Goal: Transaction & Acquisition: Book appointment/travel/reservation

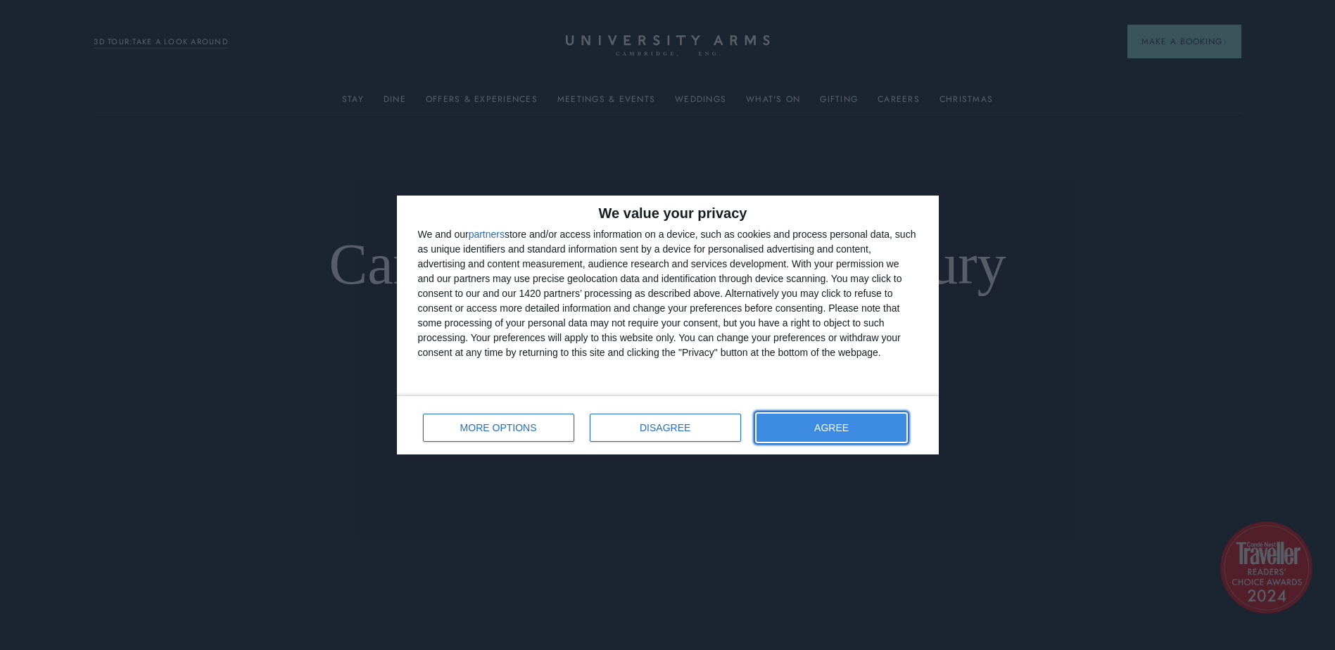
click at [836, 434] on button "AGREE" at bounding box center [832, 428] width 151 height 28
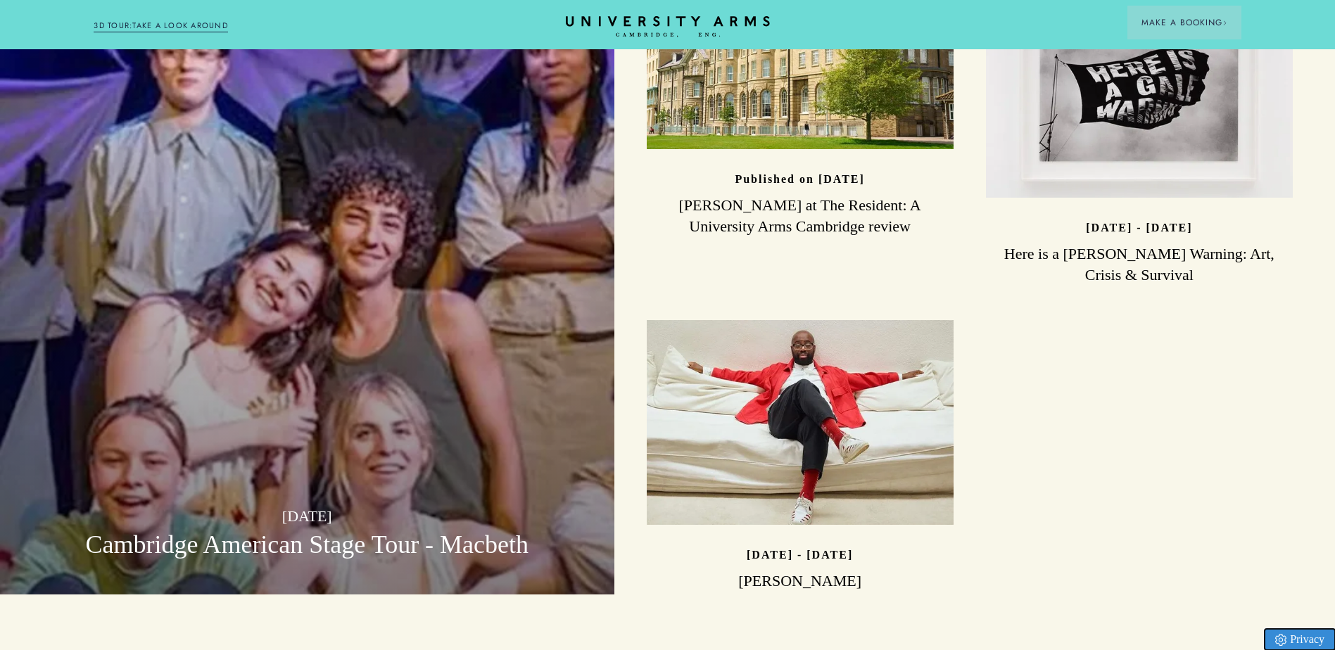
scroll to position [4428, 0]
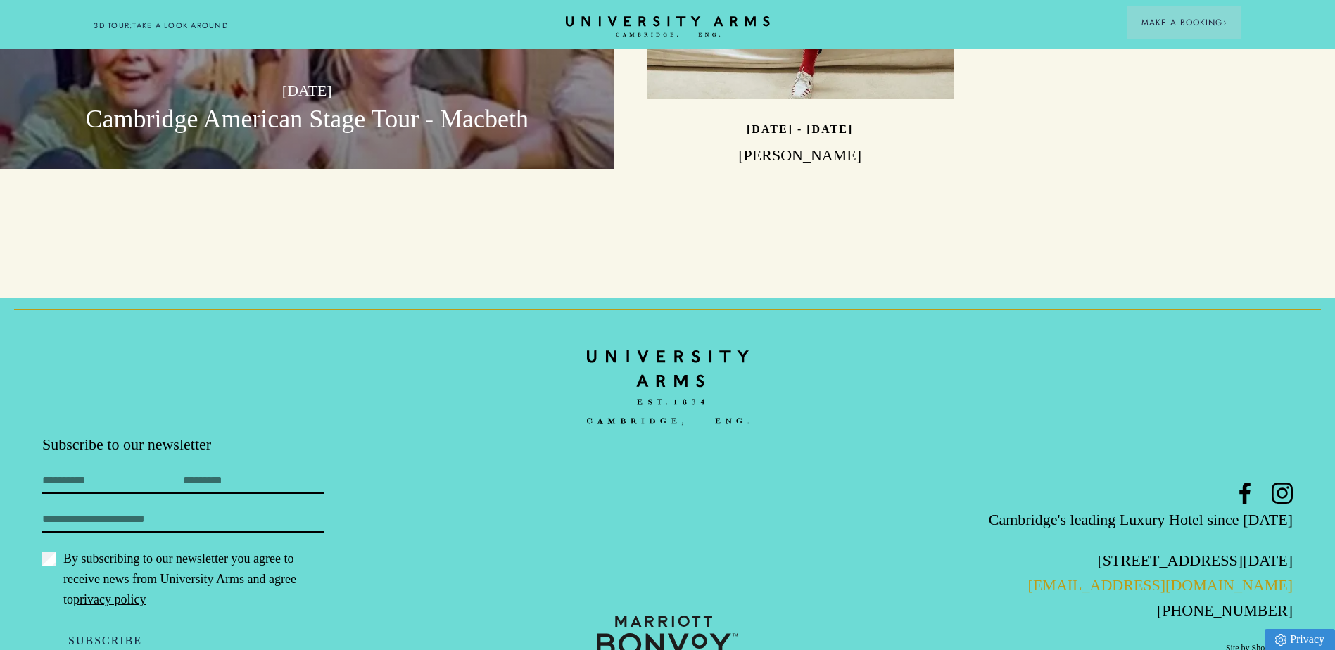
drag, startPoint x: 1298, startPoint y: 538, endPoint x: 1102, endPoint y: 538, distance: 196.4
click at [1102, 538] on footer "Subscribe to our newsletter First Name Last Name Email By subscribing to our ne…" at bounding box center [667, 498] width 1335 height 400
copy link "[EMAIL_ADDRESS][DOMAIN_NAME]"
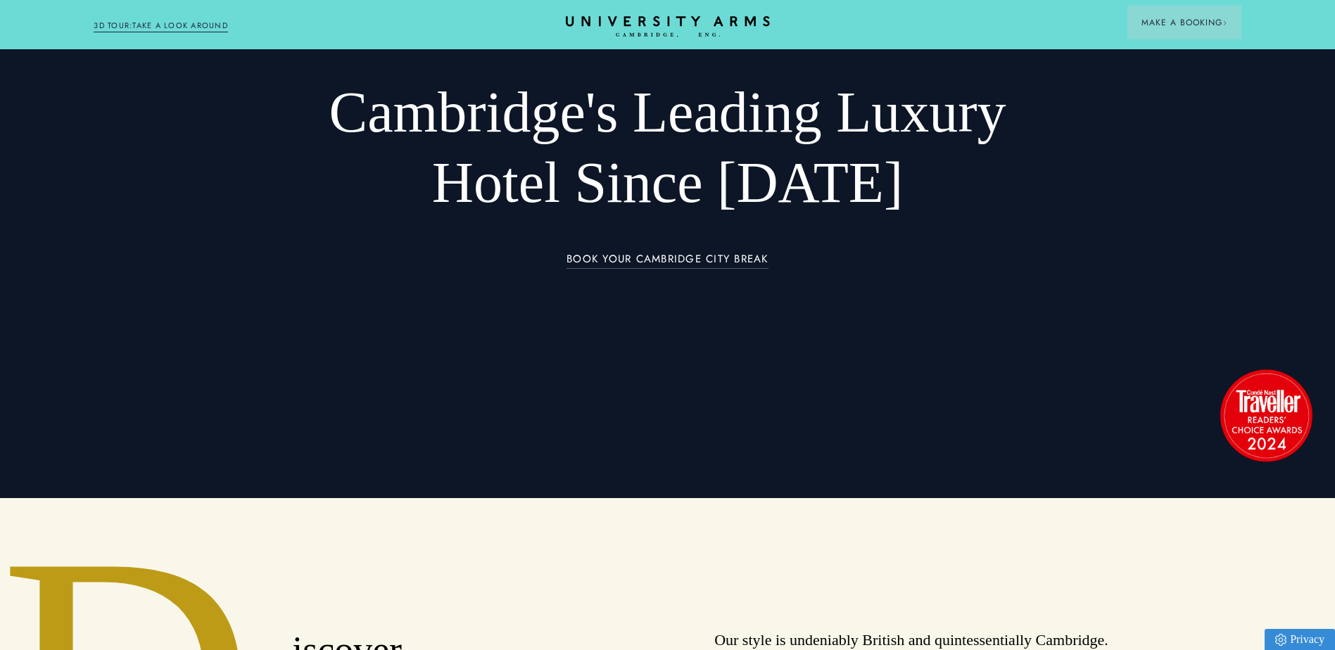
scroll to position [100, 0]
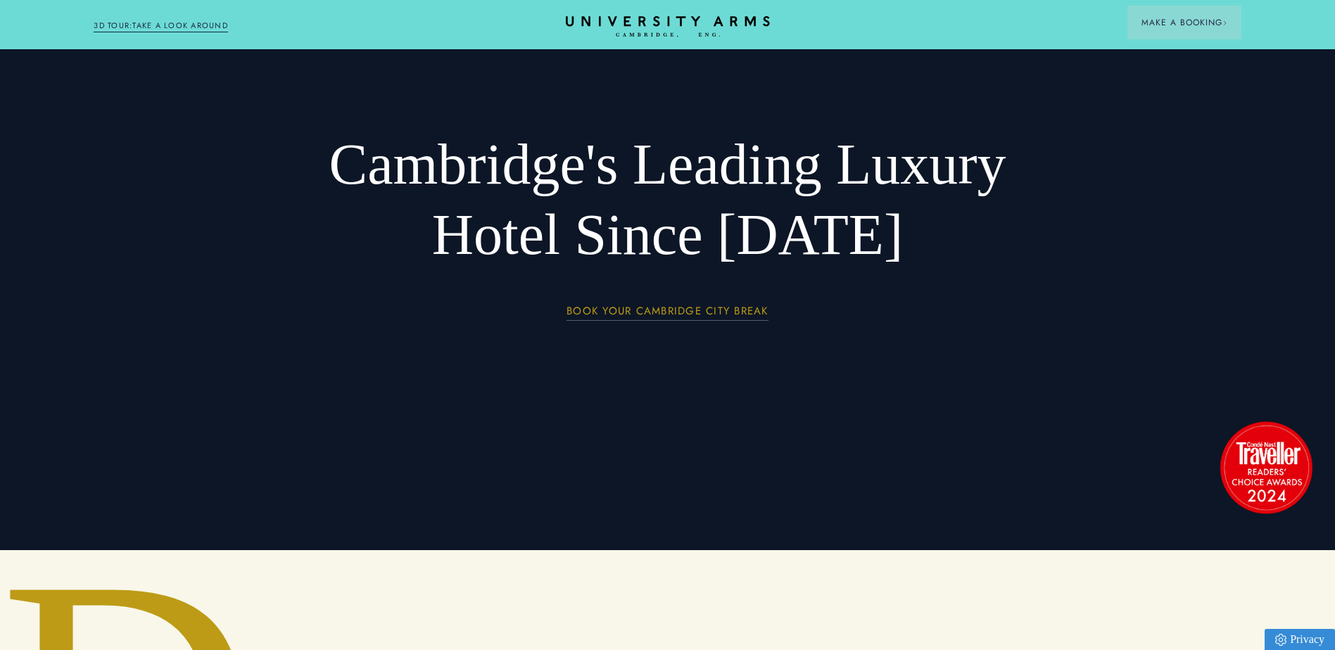
click at [679, 312] on link "BOOK YOUR CAMBRIDGE CITY BREAK" at bounding box center [668, 313] width 202 height 16
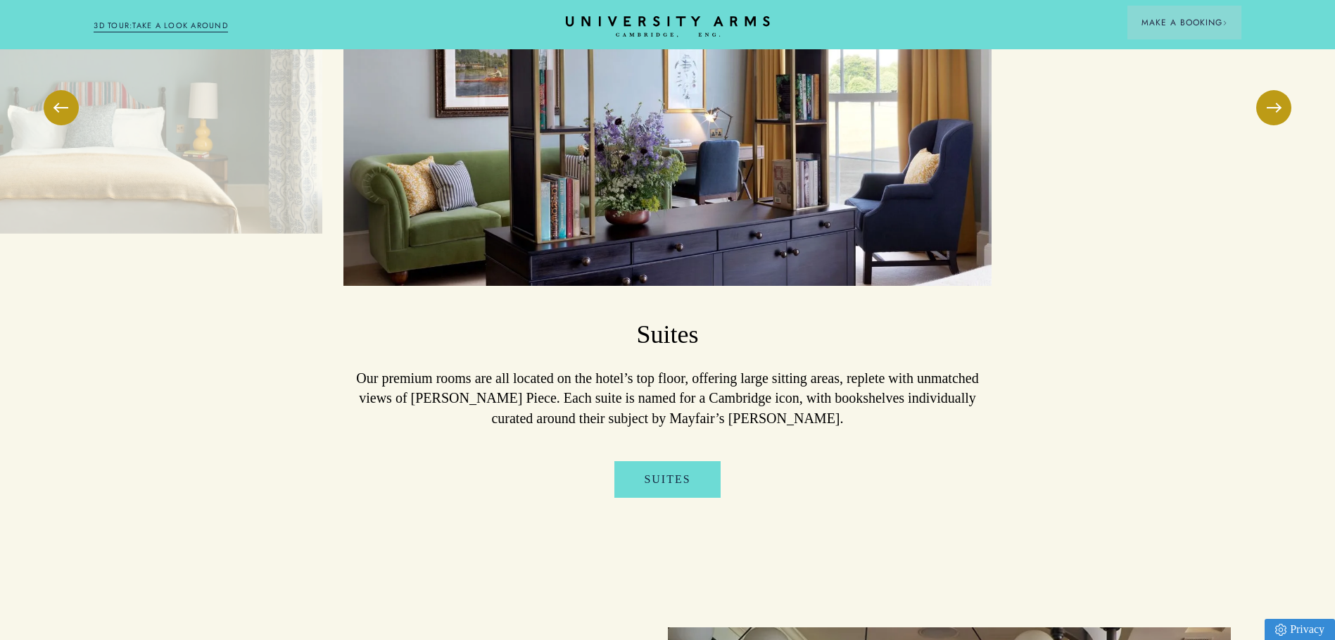
scroll to position [2190, 0]
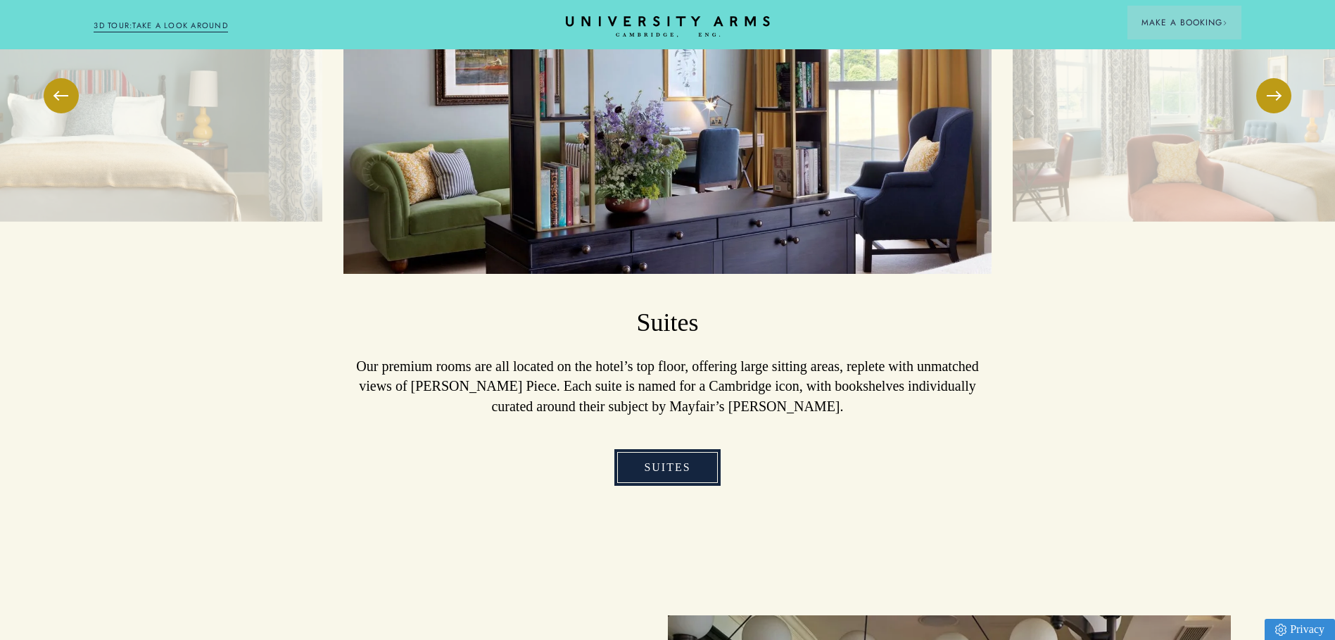
click at [692, 455] on link "Suites" at bounding box center [668, 467] width 106 height 37
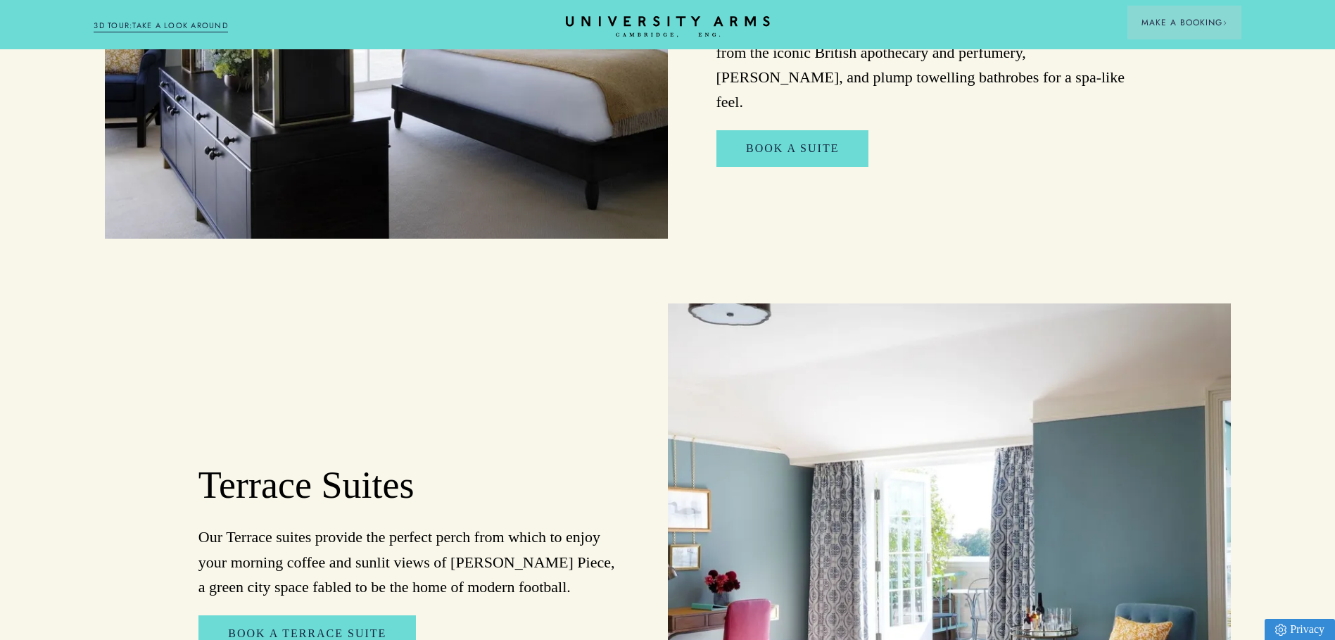
scroll to position [1575, 0]
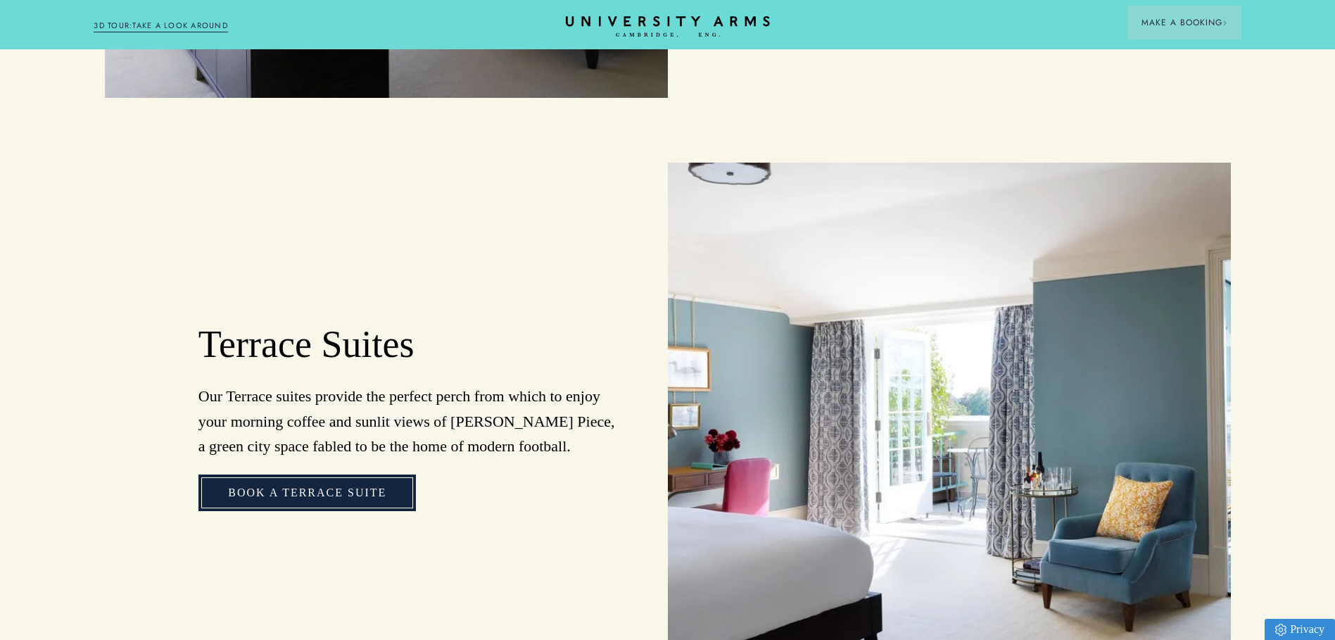
click at [315, 481] on link "Book a Terrace Suite" at bounding box center [308, 492] width 218 height 37
